Goal: Task Accomplishment & Management: Use online tool/utility

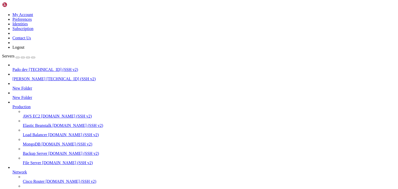
click at [31, 67] on span "[TECHNICAL_ID] (SSH v2)" at bounding box center [53, 69] width 49 height 4
drag, startPoint x: 92, startPoint y: 404, endPoint x: 66, endPoint y: 429, distance: 35.9
